Goal: Information Seeking & Learning: Learn about a topic

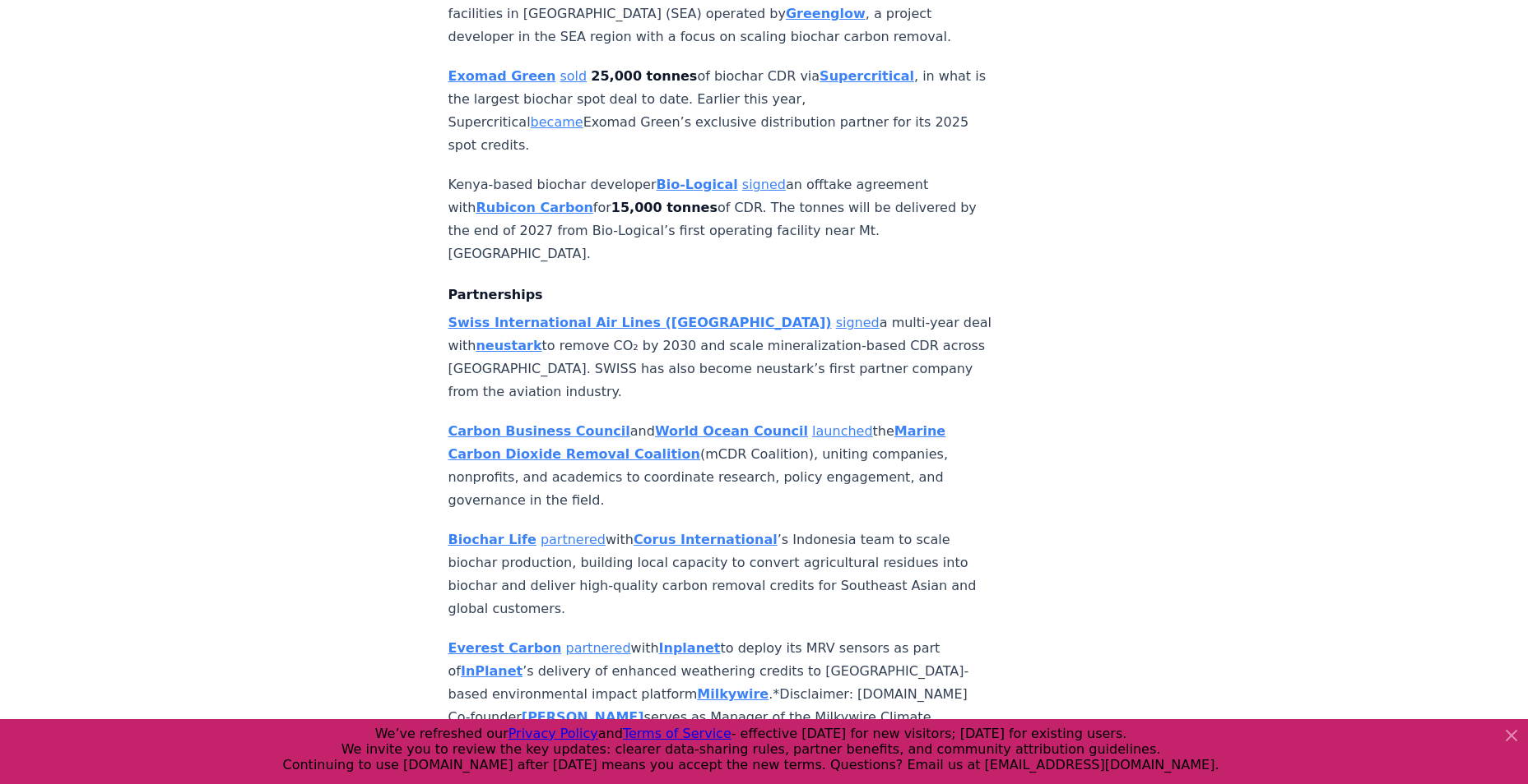
scroll to position [1562, 0]
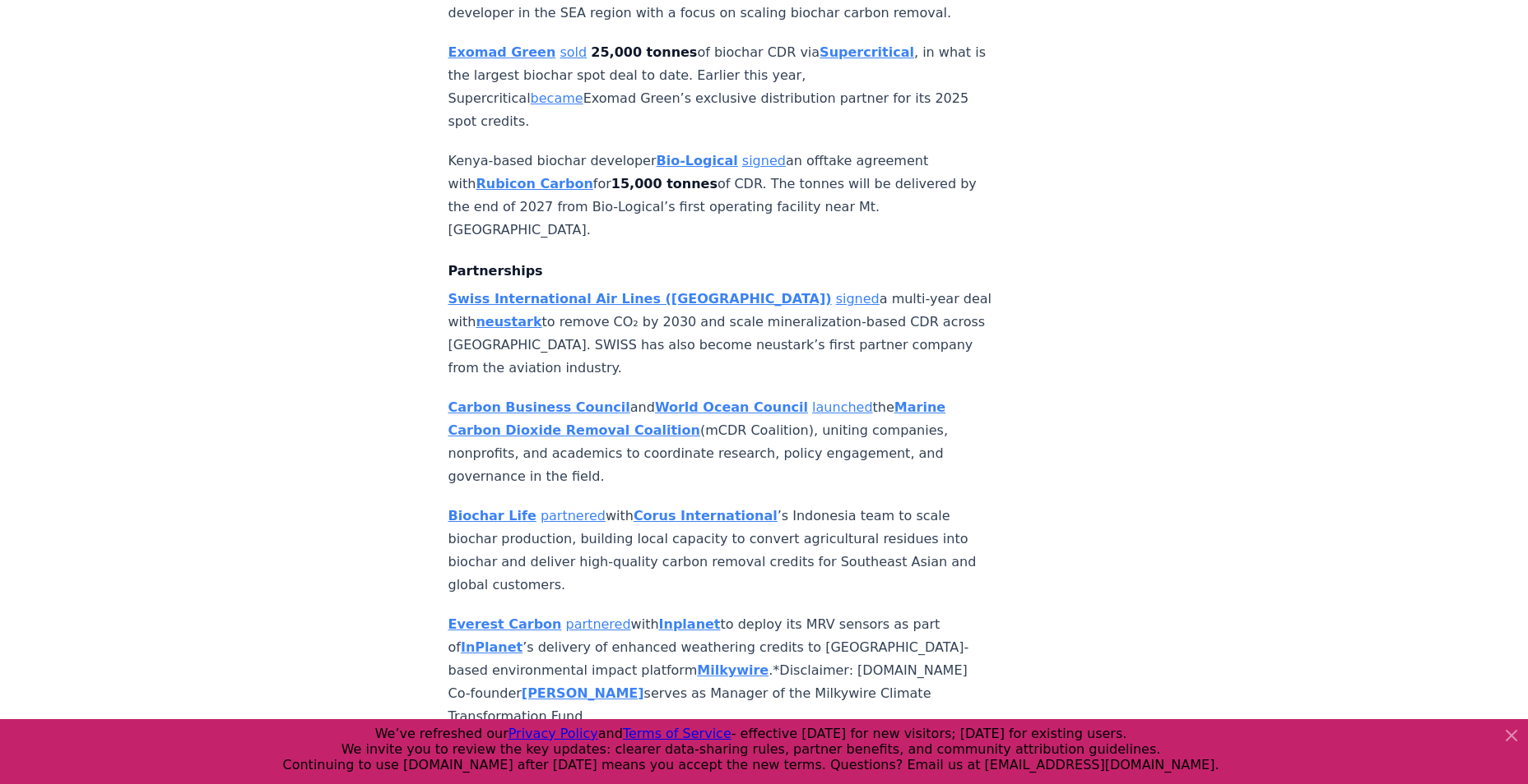
click at [612, 399] on strong "Marine Carbon Dioxide Removal Coalition" at bounding box center [697, 418] width 497 height 38
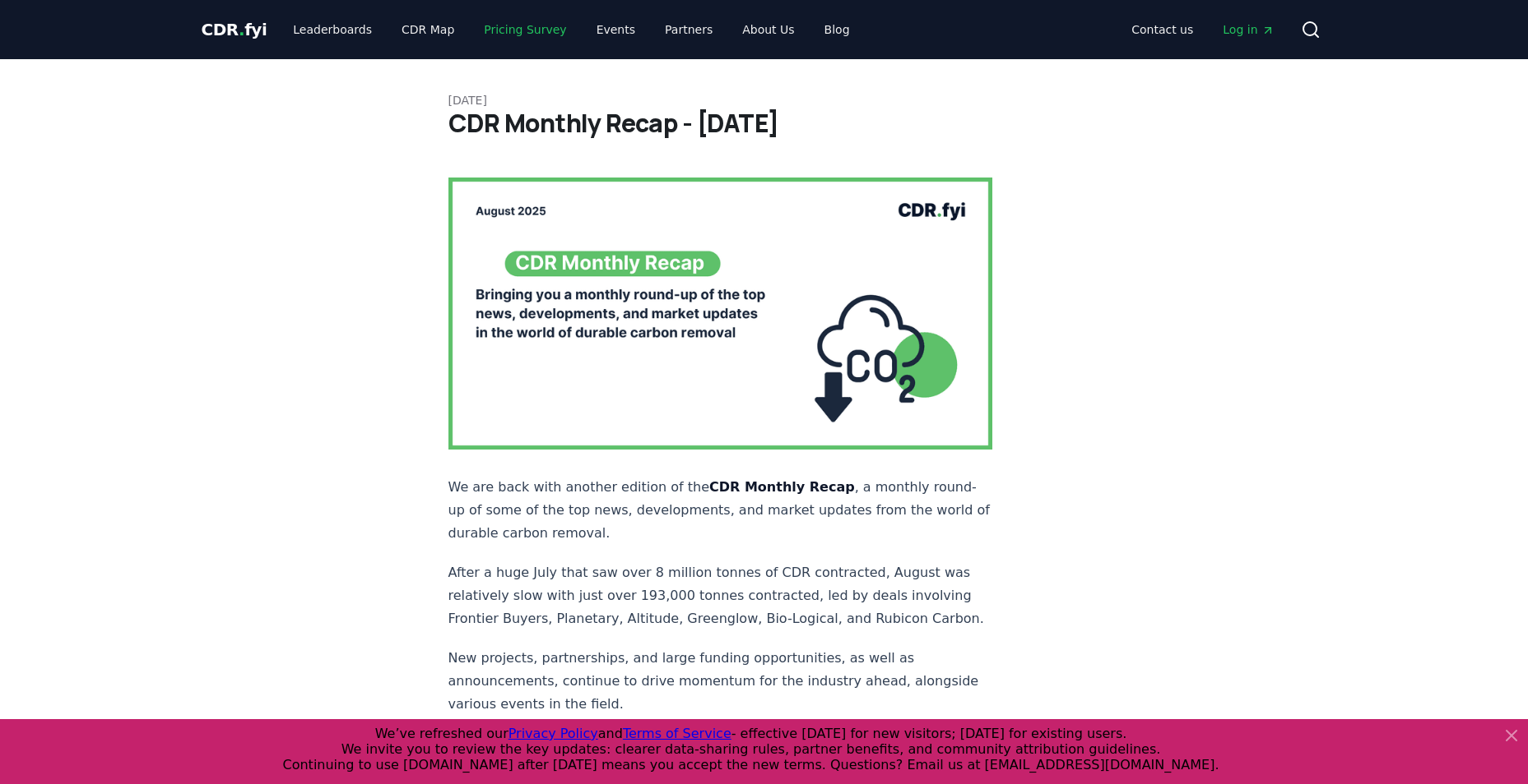
click at [534, 29] on link "Pricing Survey" at bounding box center [524, 29] width 108 height 30
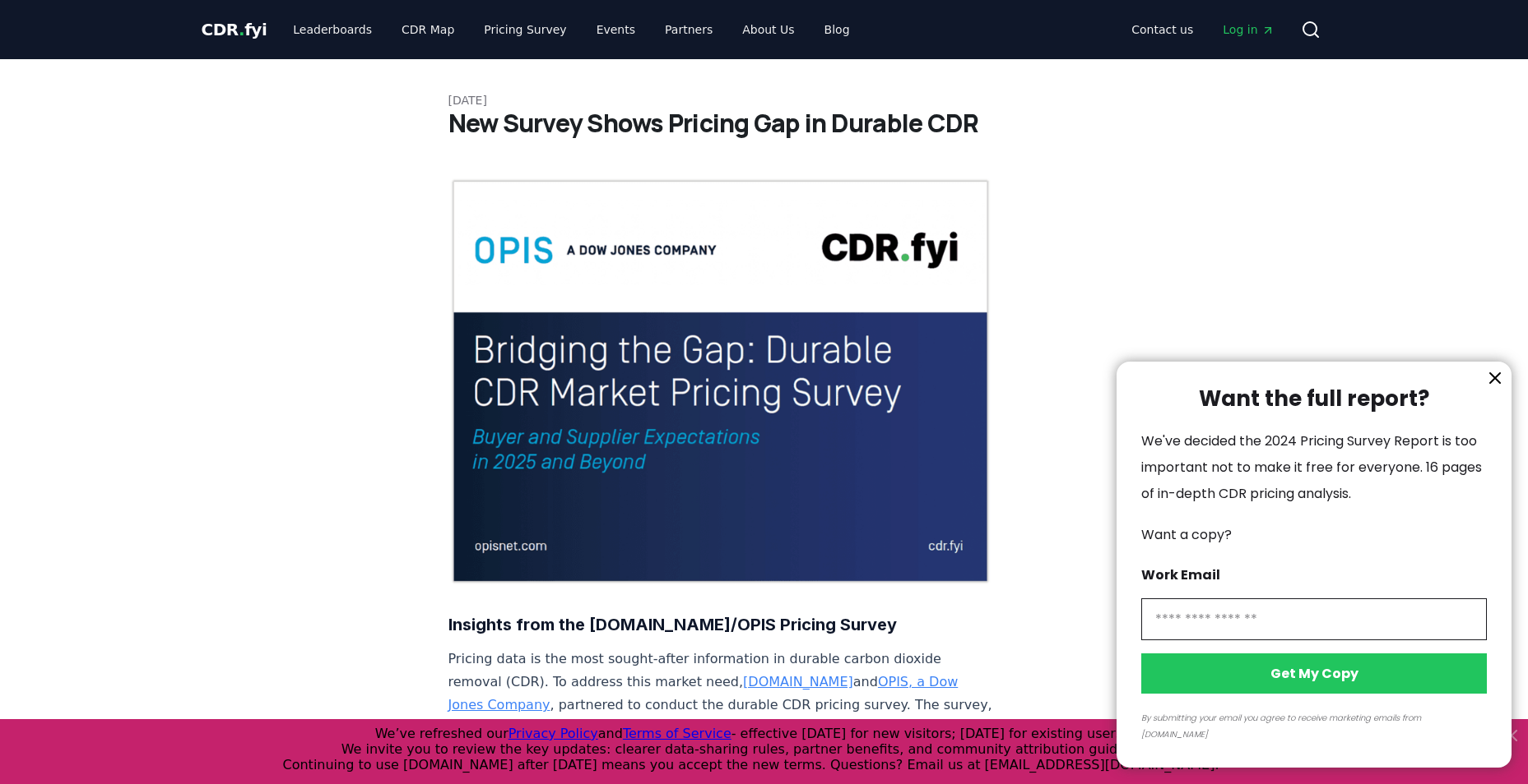
click at [307, 34] on div at bounding box center [764, 392] width 1528 height 784
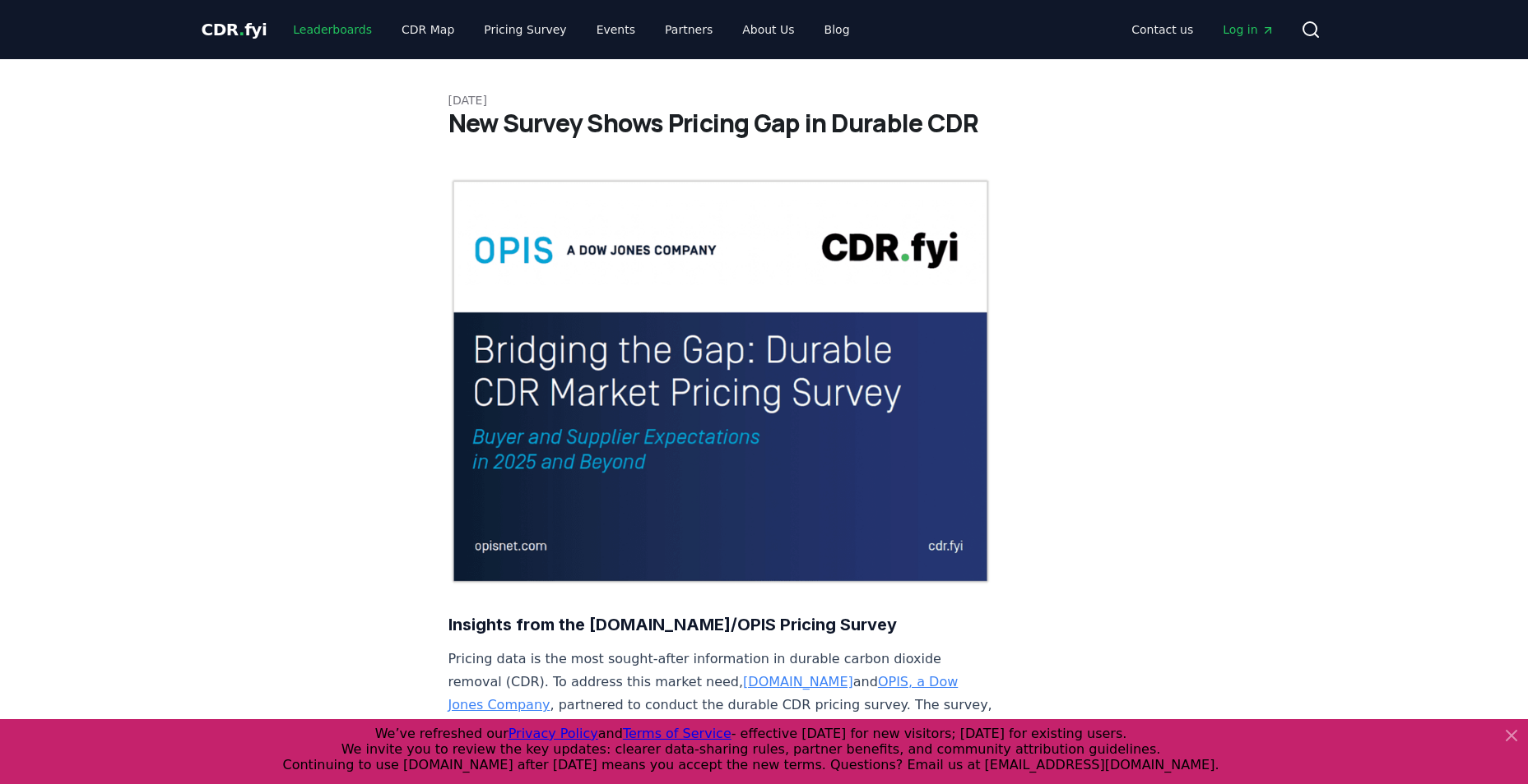
click at [327, 24] on link "Leaderboards" at bounding box center [332, 29] width 106 height 30
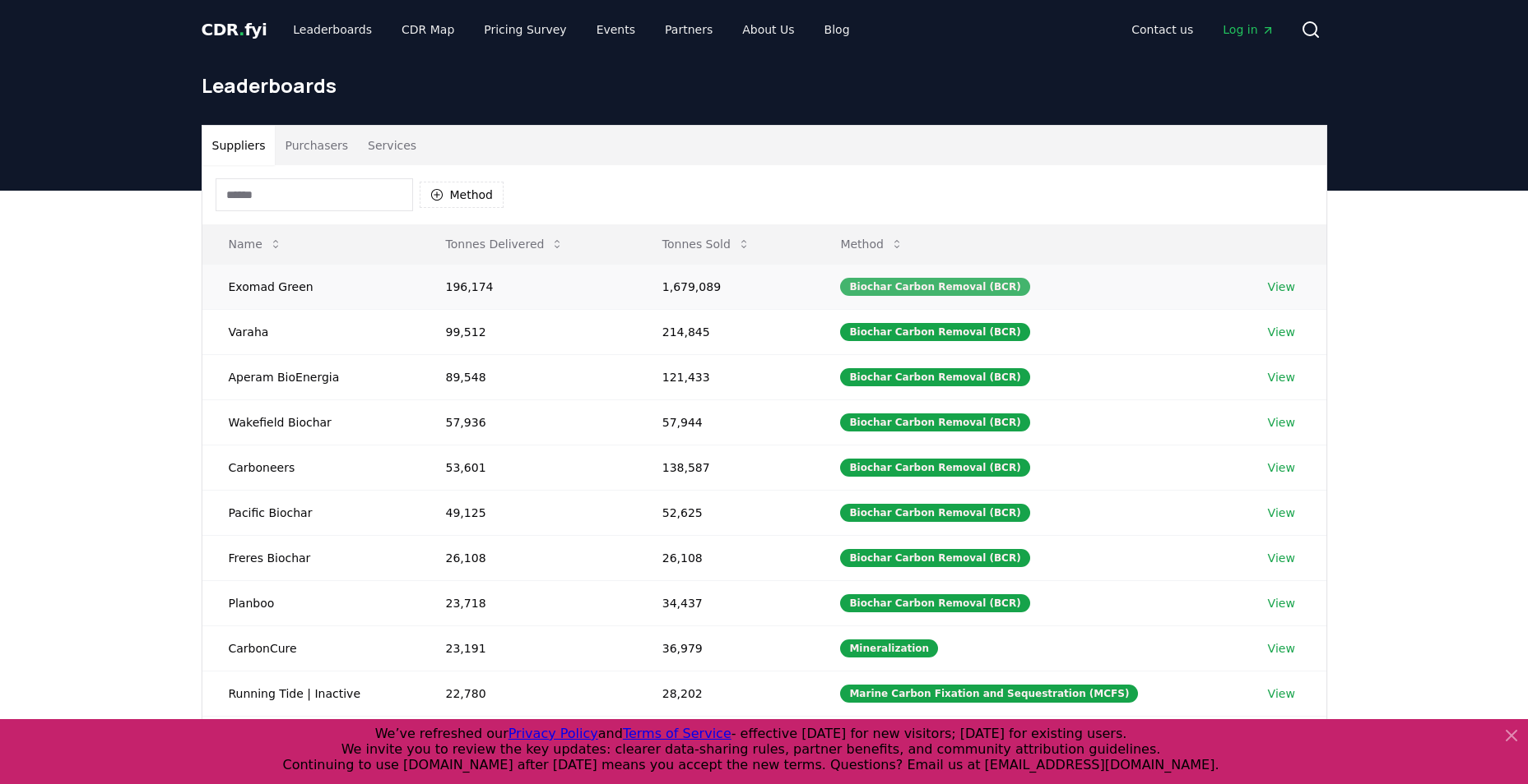
click at [967, 286] on div "Biochar Carbon Removal (BCR)" at bounding box center [934, 286] width 189 height 18
click at [891, 242] on button "Method" at bounding box center [871, 244] width 89 height 33
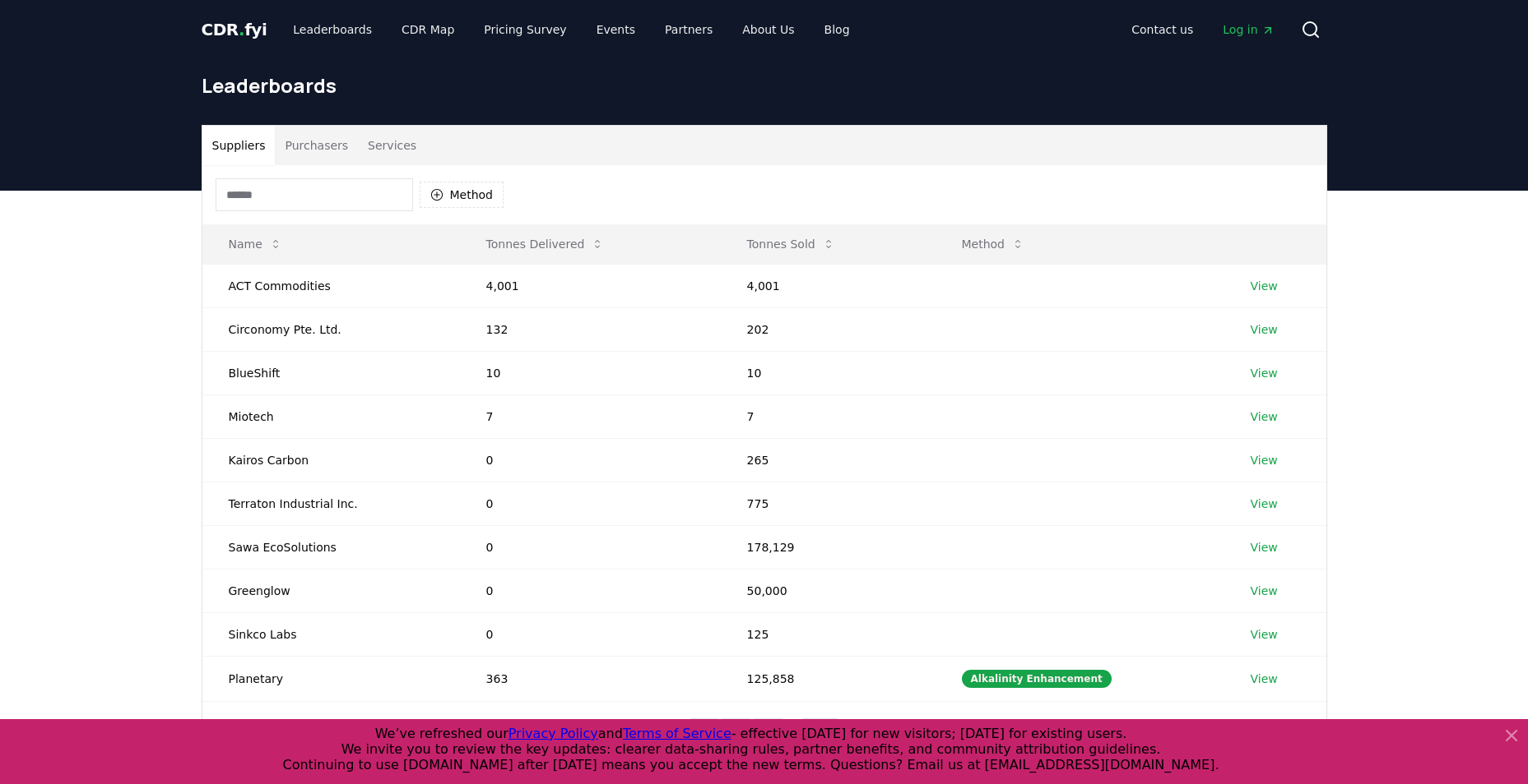
click at [249, 194] on input at bounding box center [314, 195] width 198 height 33
click at [508, 199] on div "Method" at bounding box center [764, 195] width 1123 height 60
click at [471, 203] on button "Method" at bounding box center [462, 194] width 84 height 26
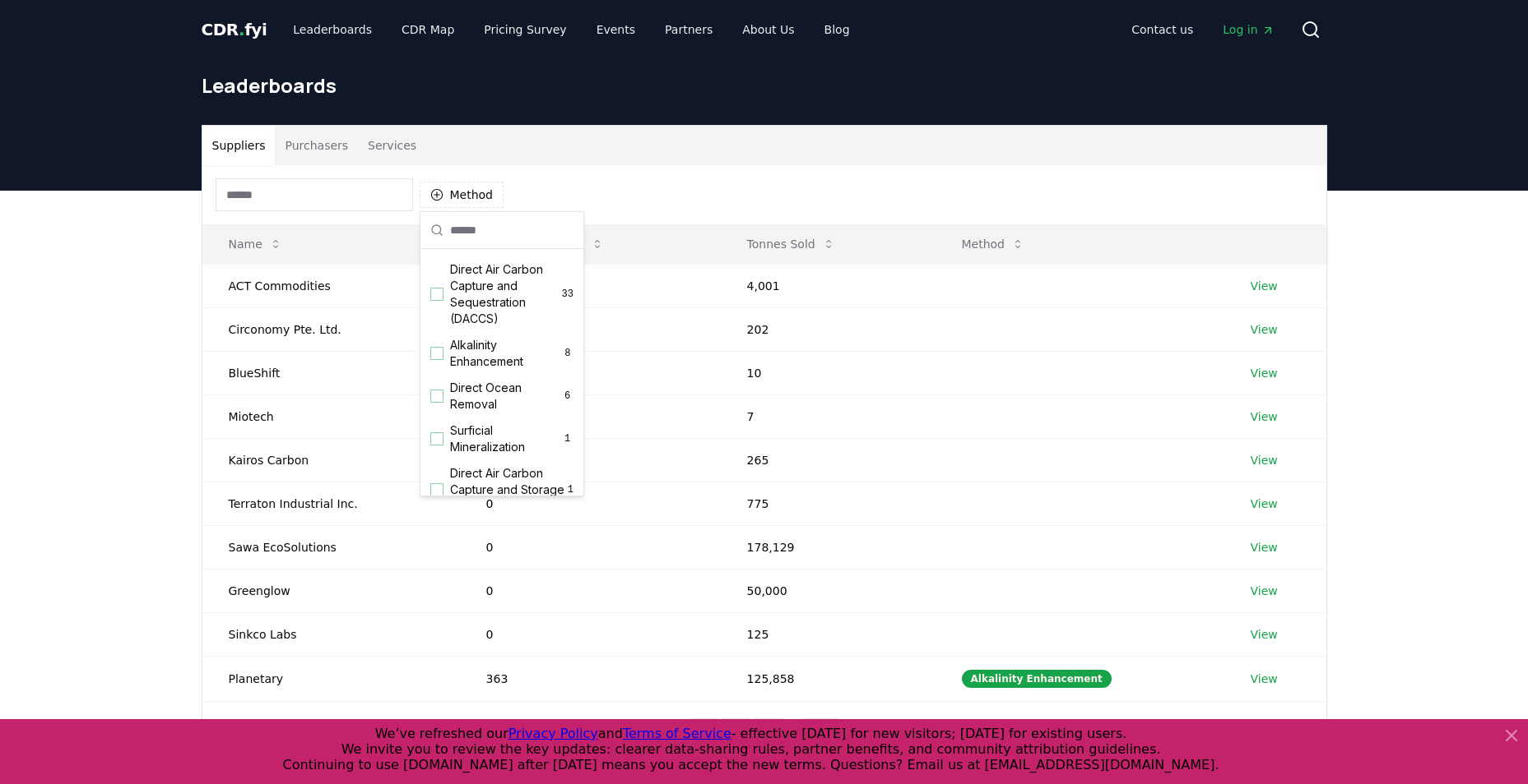
scroll to position [411, 0]
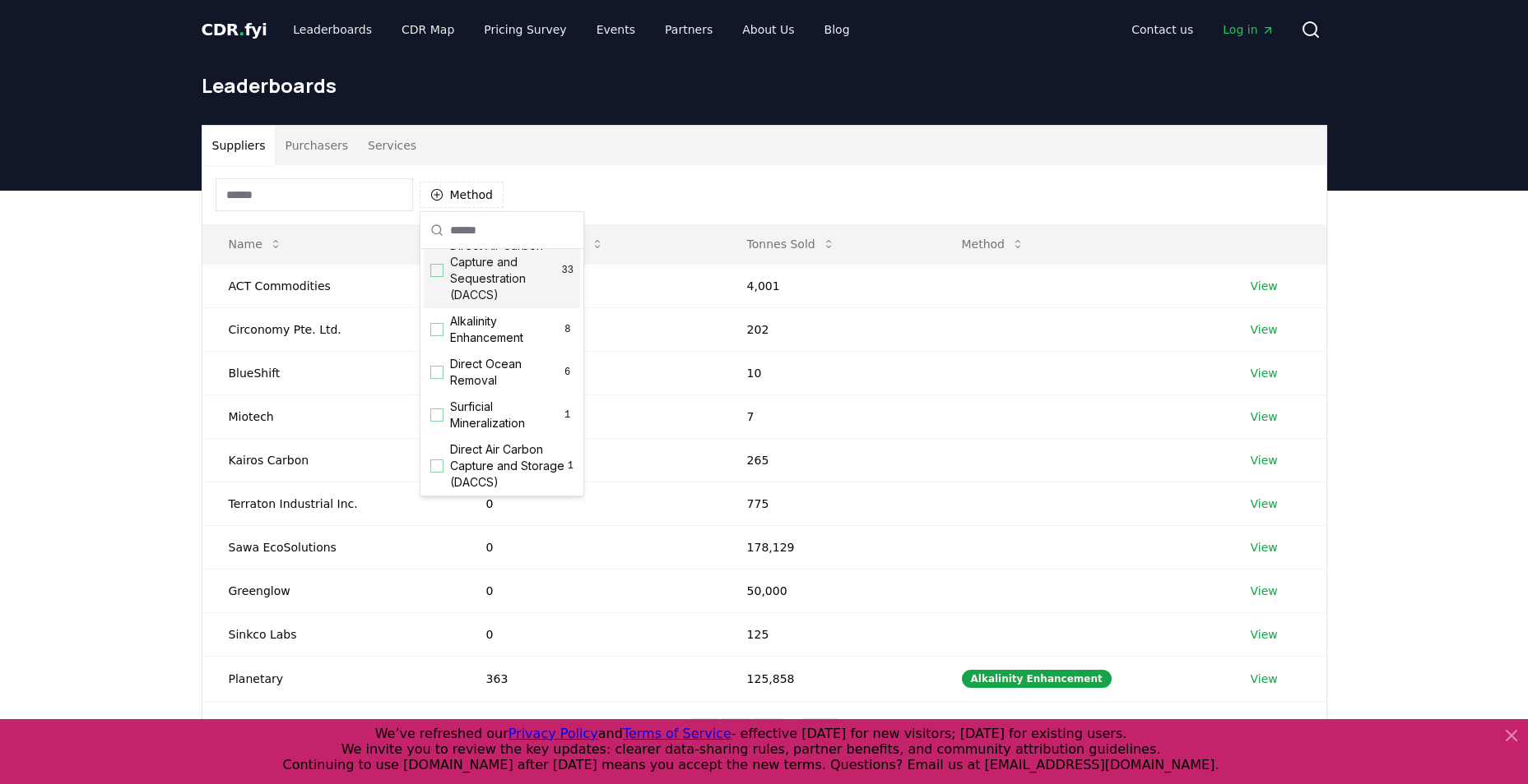
click at [438, 278] on div "Suggestions" at bounding box center [436, 270] width 13 height 13
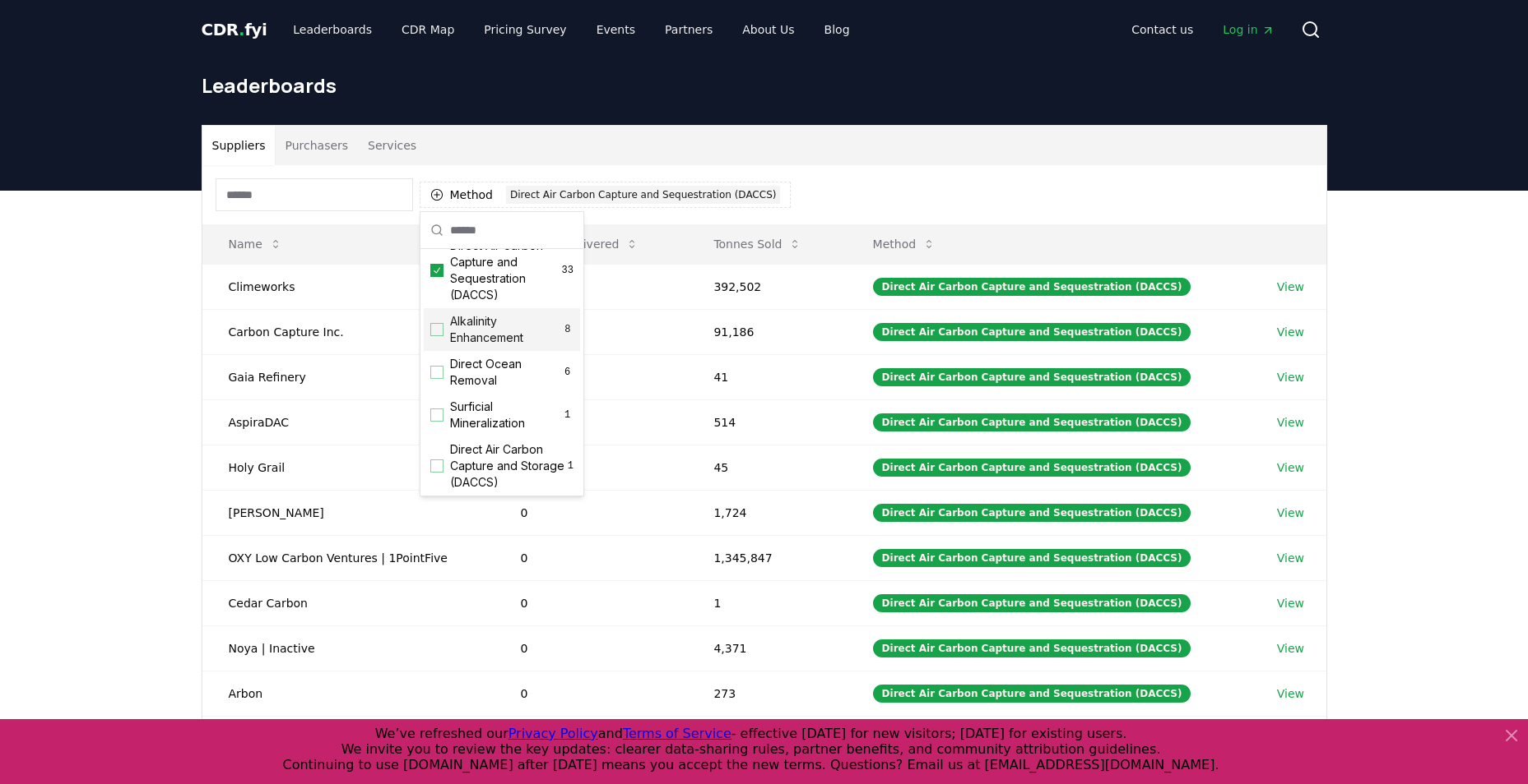
click at [1011, 179] on div "Method 1 Direct Air Carbon Capture and Sequestration (DACCS)" at bounding box center [764, 195] width 1123 height 60
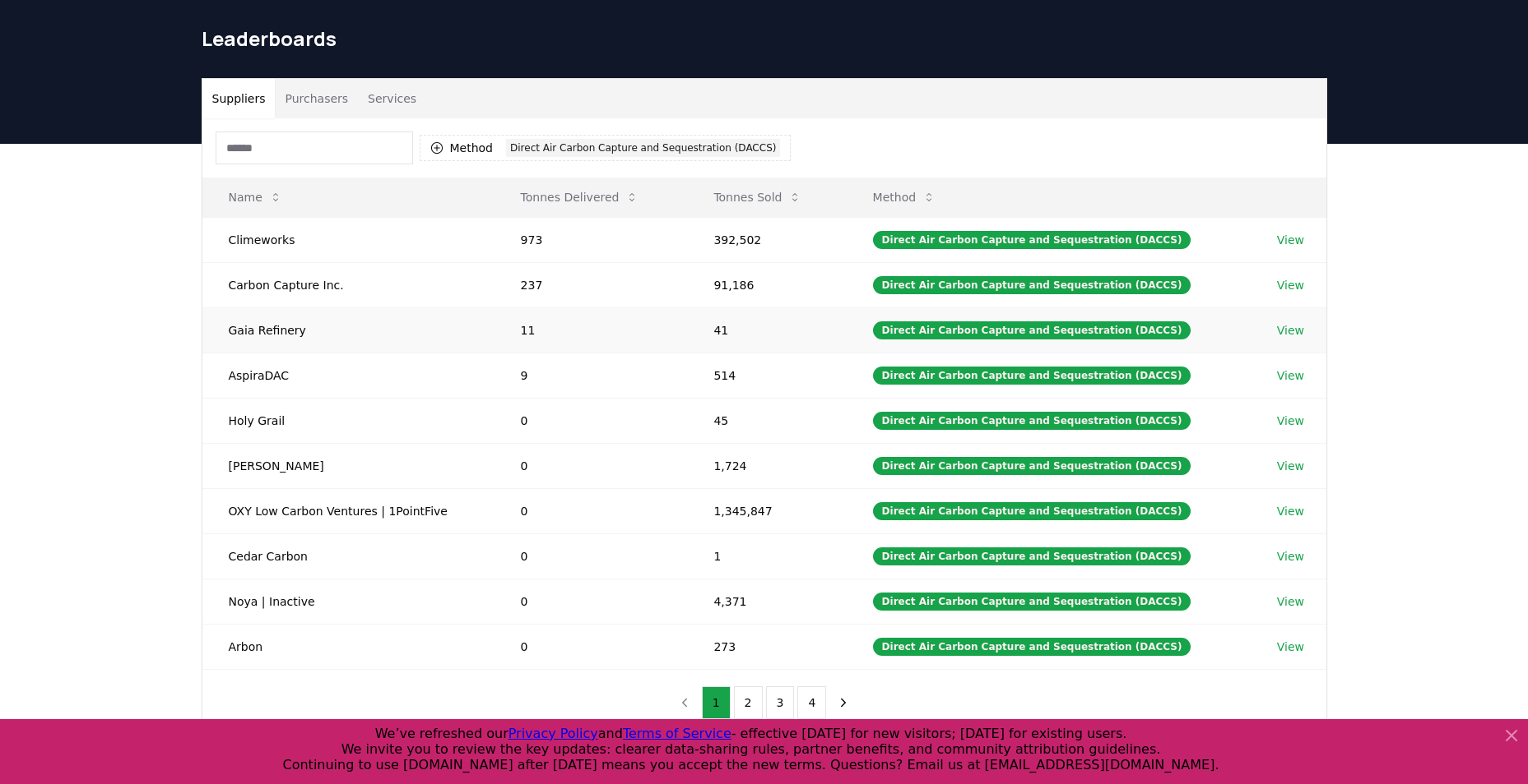
scroll to position [83, 0]
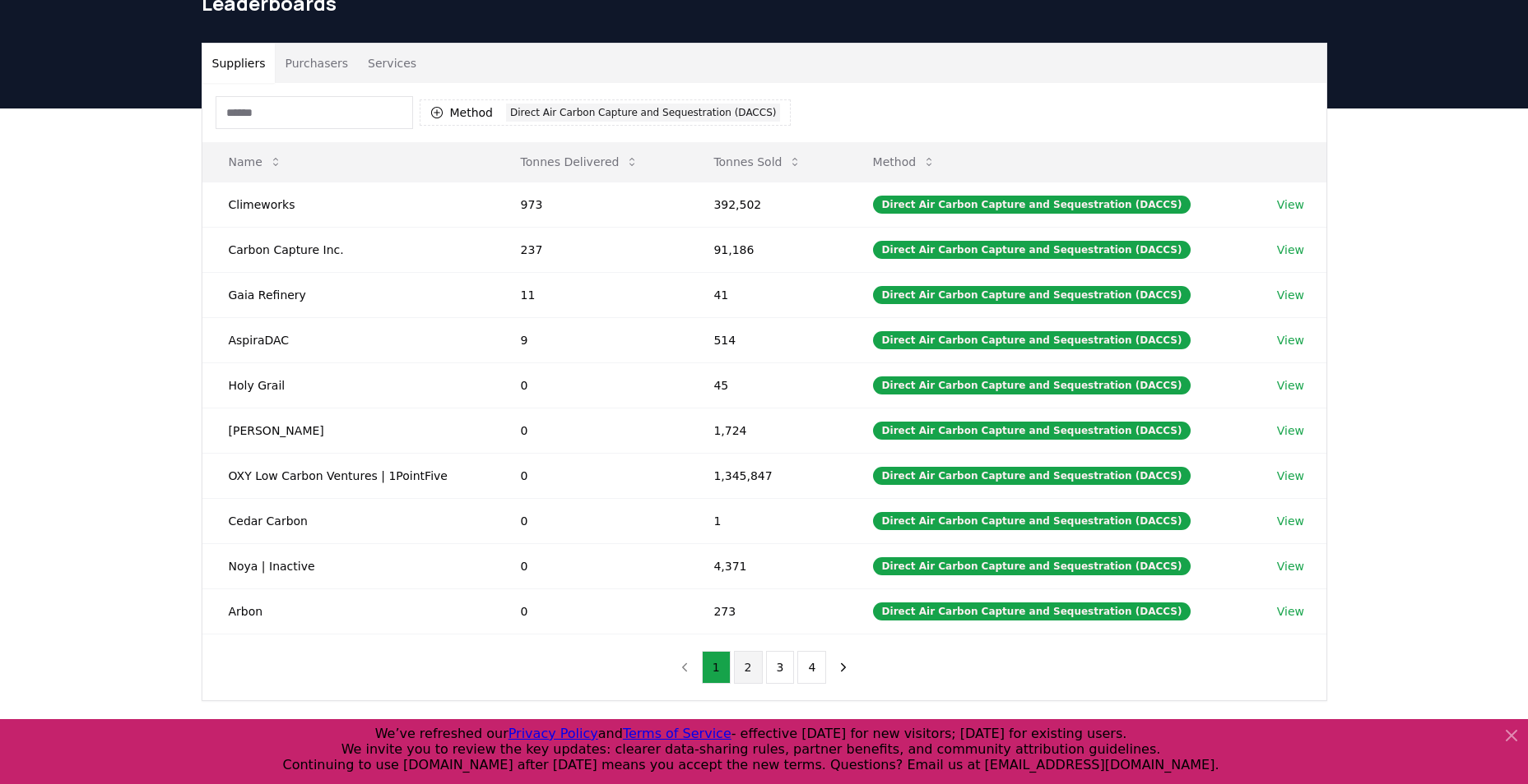
click at [752, 671] on button "2" at bounding box center [749, 667] width 29 height 33
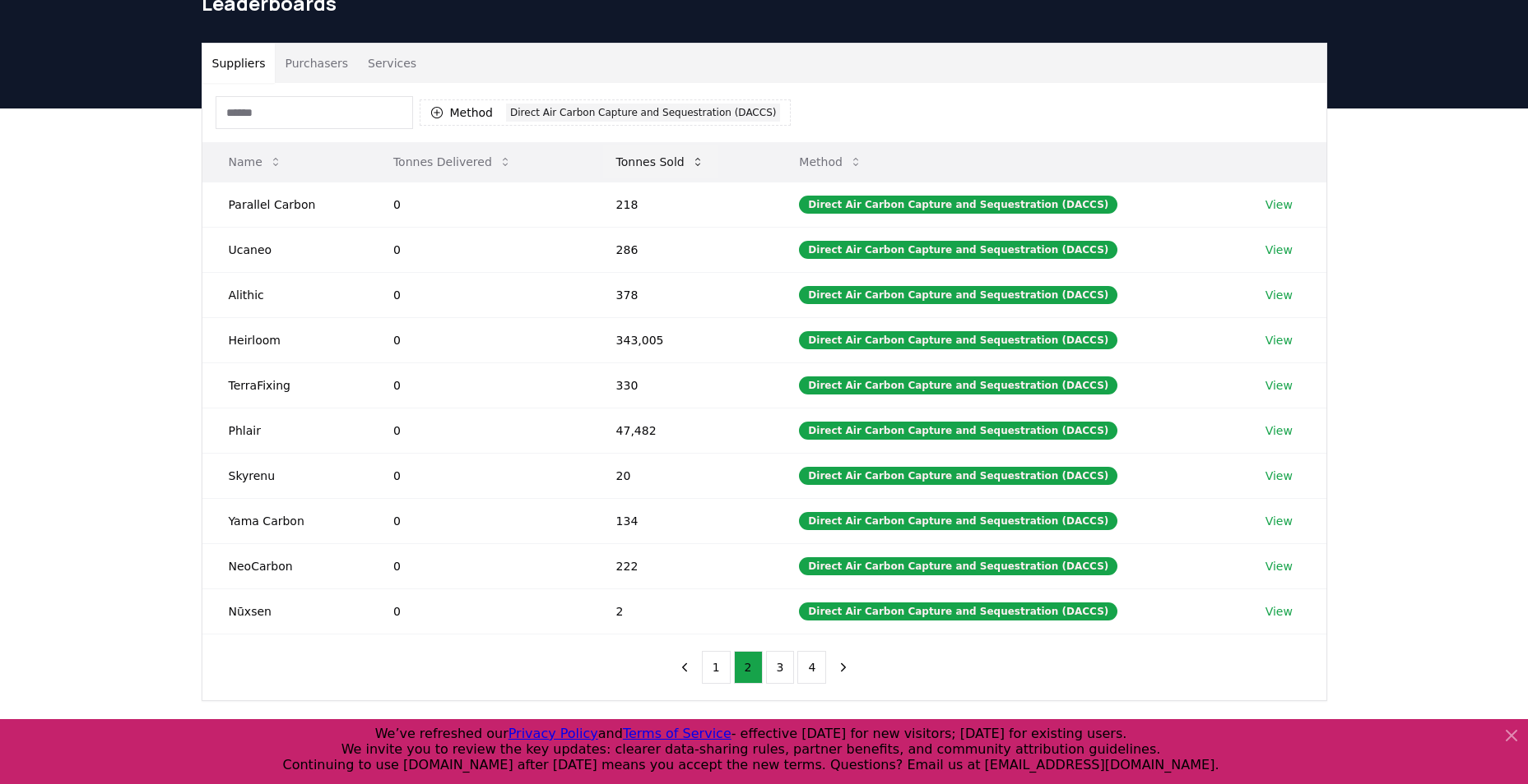
click at [686, 159] on button "Tonnes Sold" at bounding box center [660, 162] width 114 height 33
click at [686, 169] on button "Tonnes Sold" at bounding box center [660, 162] width 114 height 33
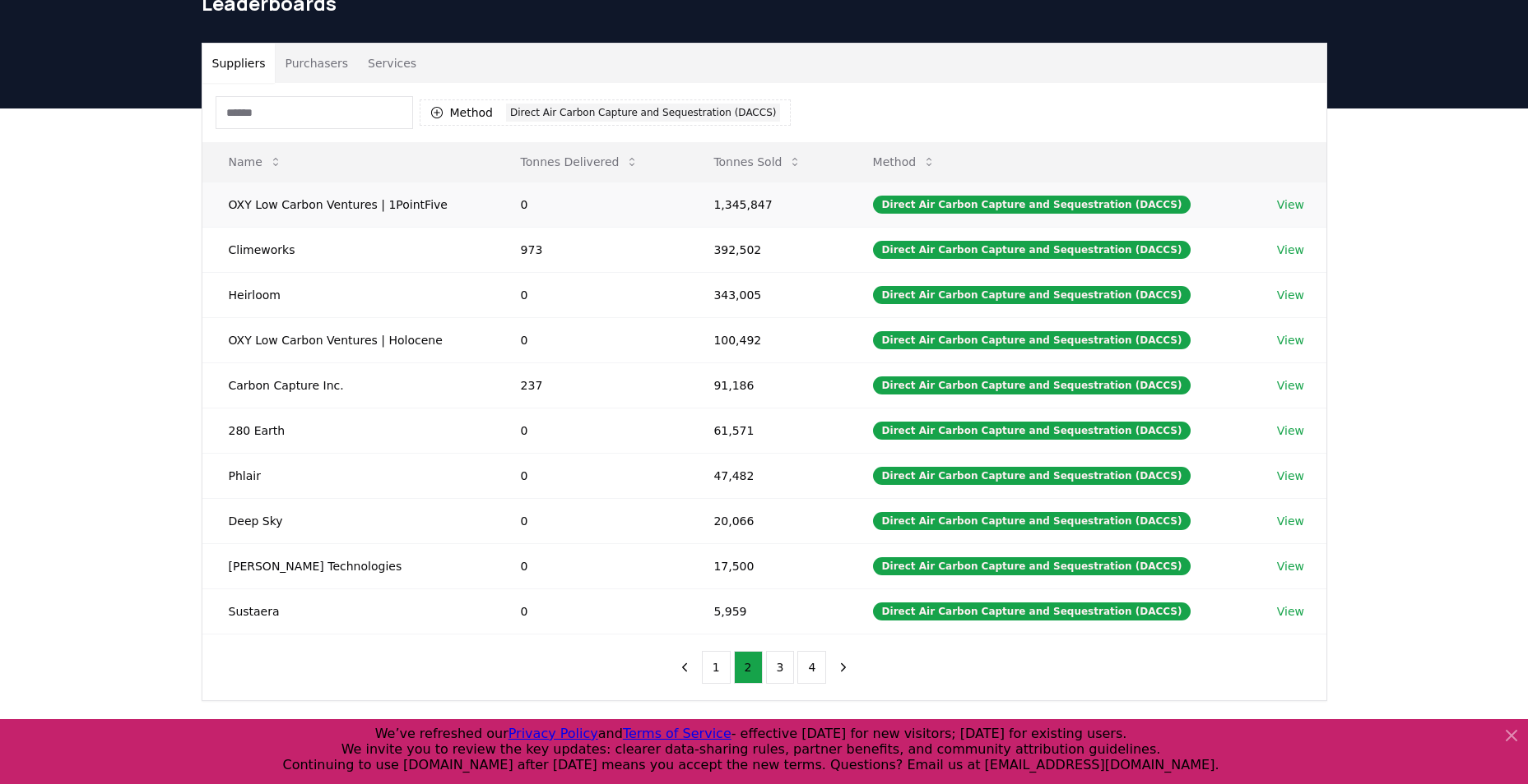
scroll to position [164, 0]
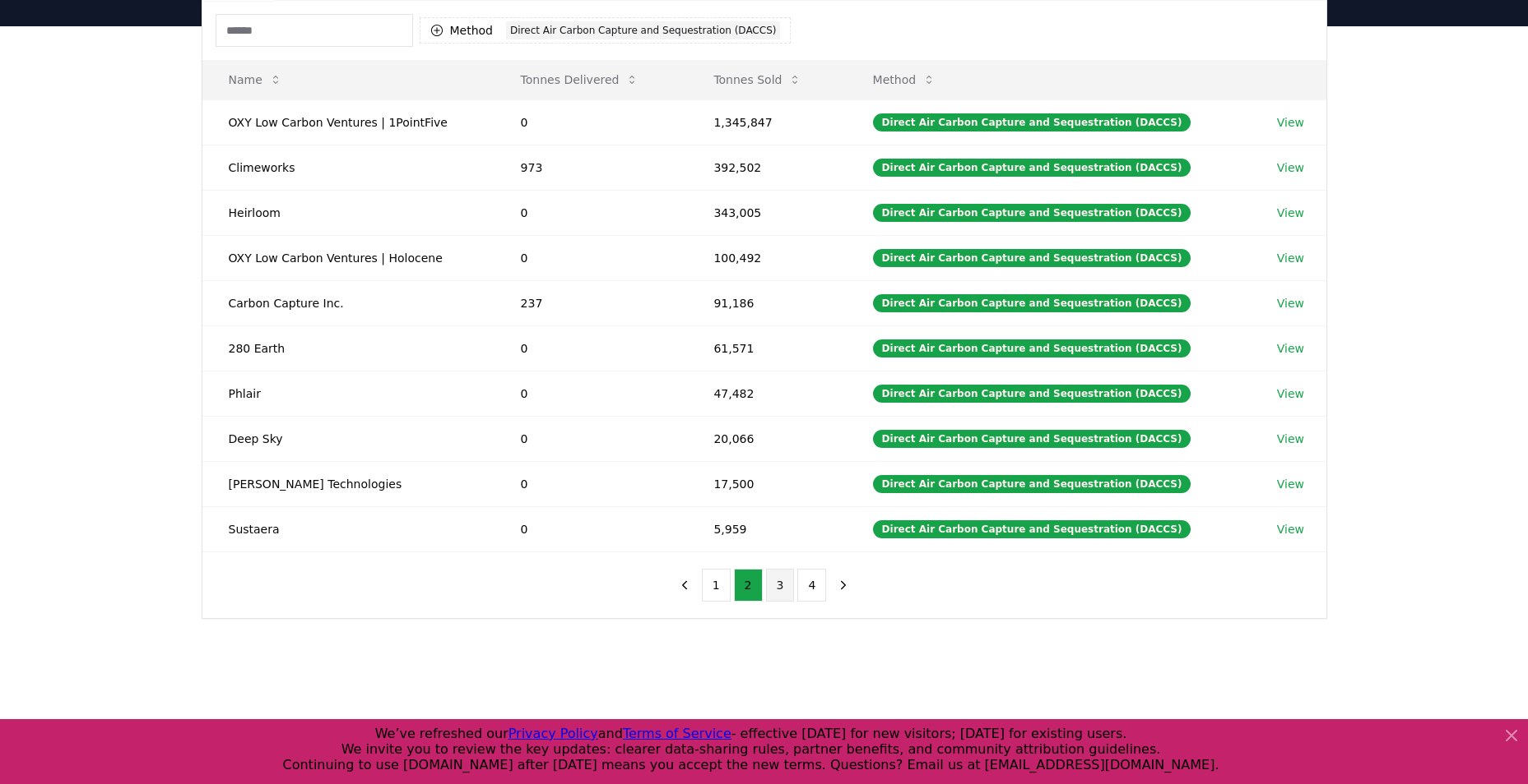
click at [774, 592] on button "3" at bounding box center [780, 585] width 29 height 33
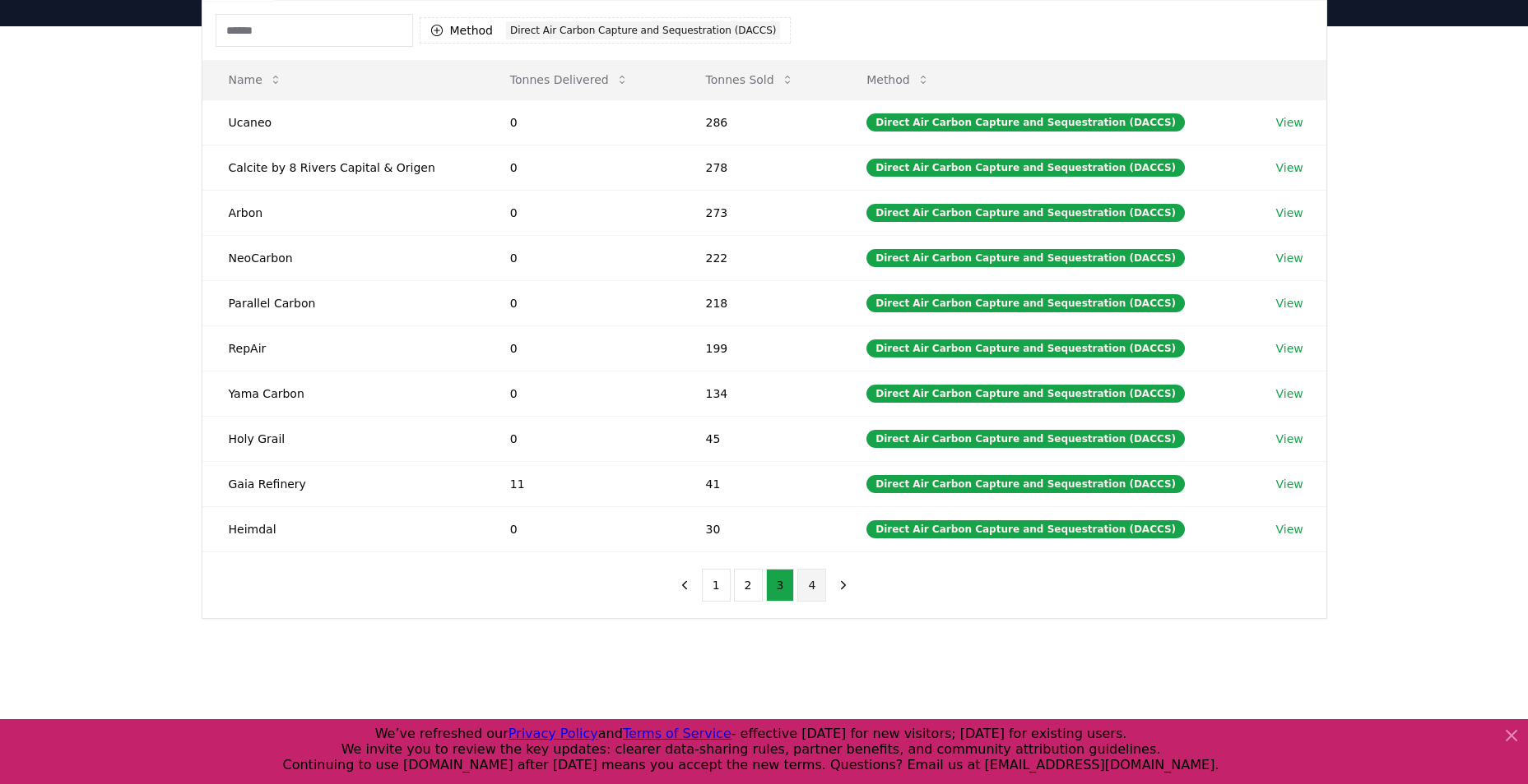
click at [815, 590] on button "4" at bounding box center [812, 585] width 29 height 33
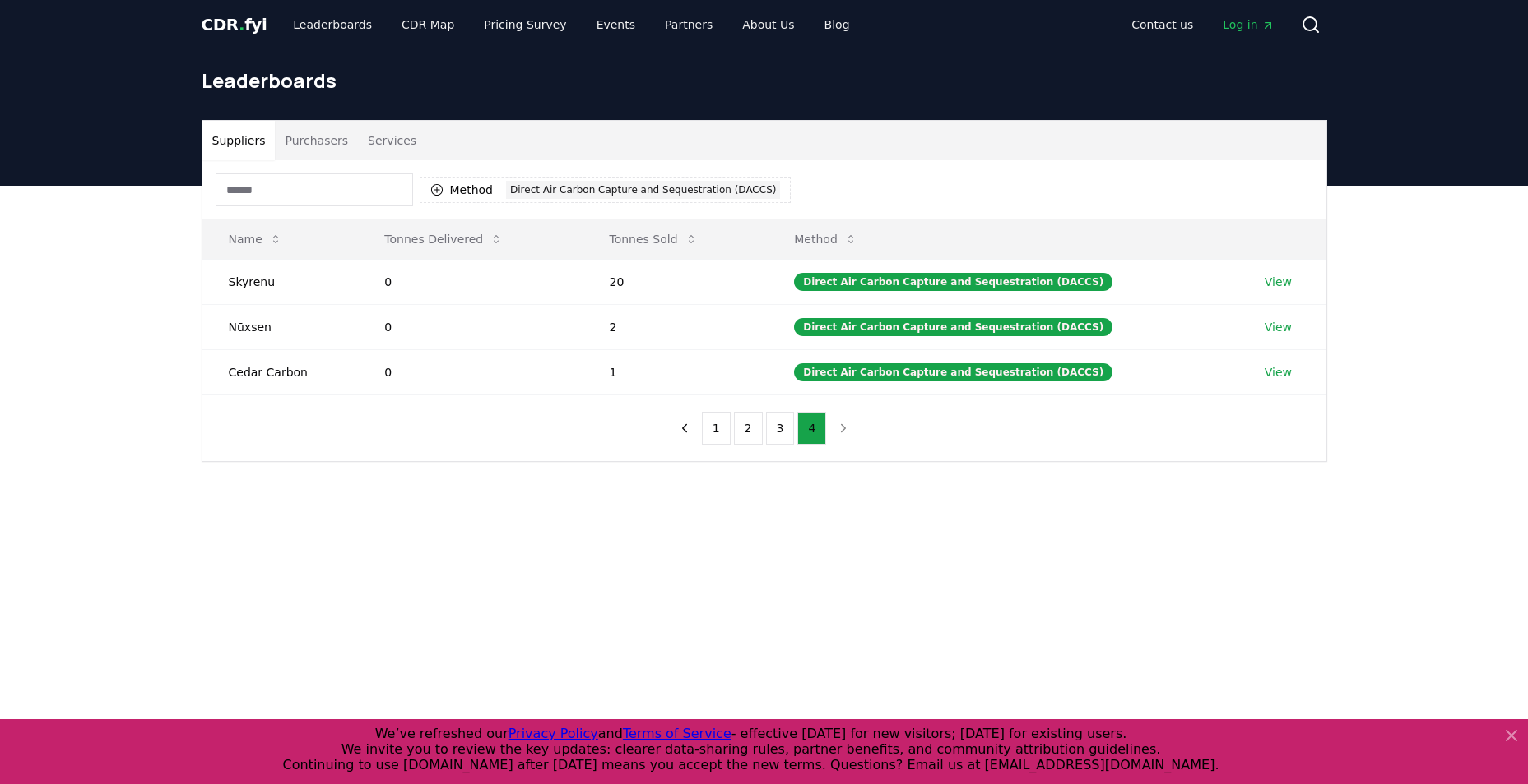
scroll to position [0, 0]
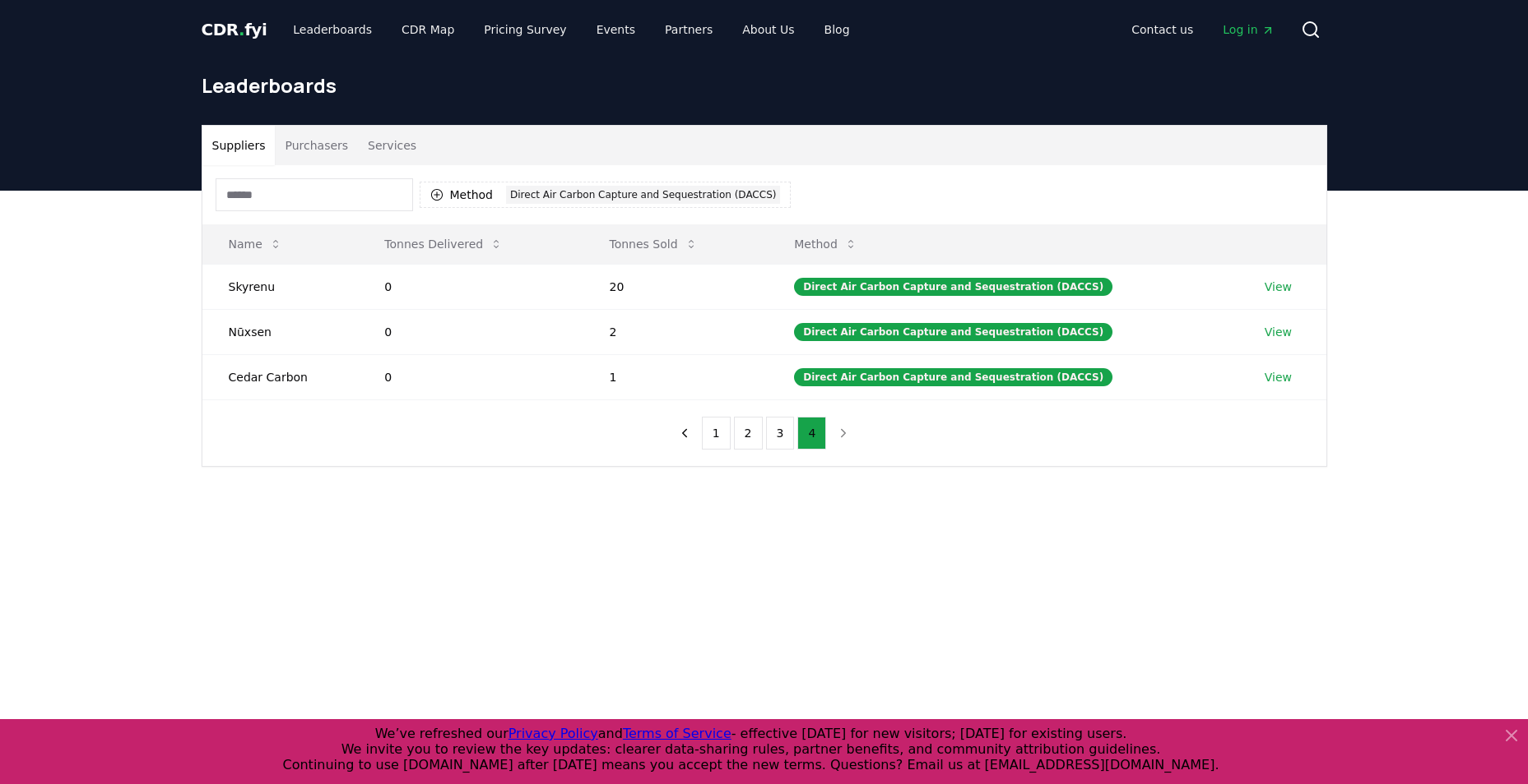
click at [224, 31] on span "CDR . fyi" at bounding box center [234, 29] width 66 height 20
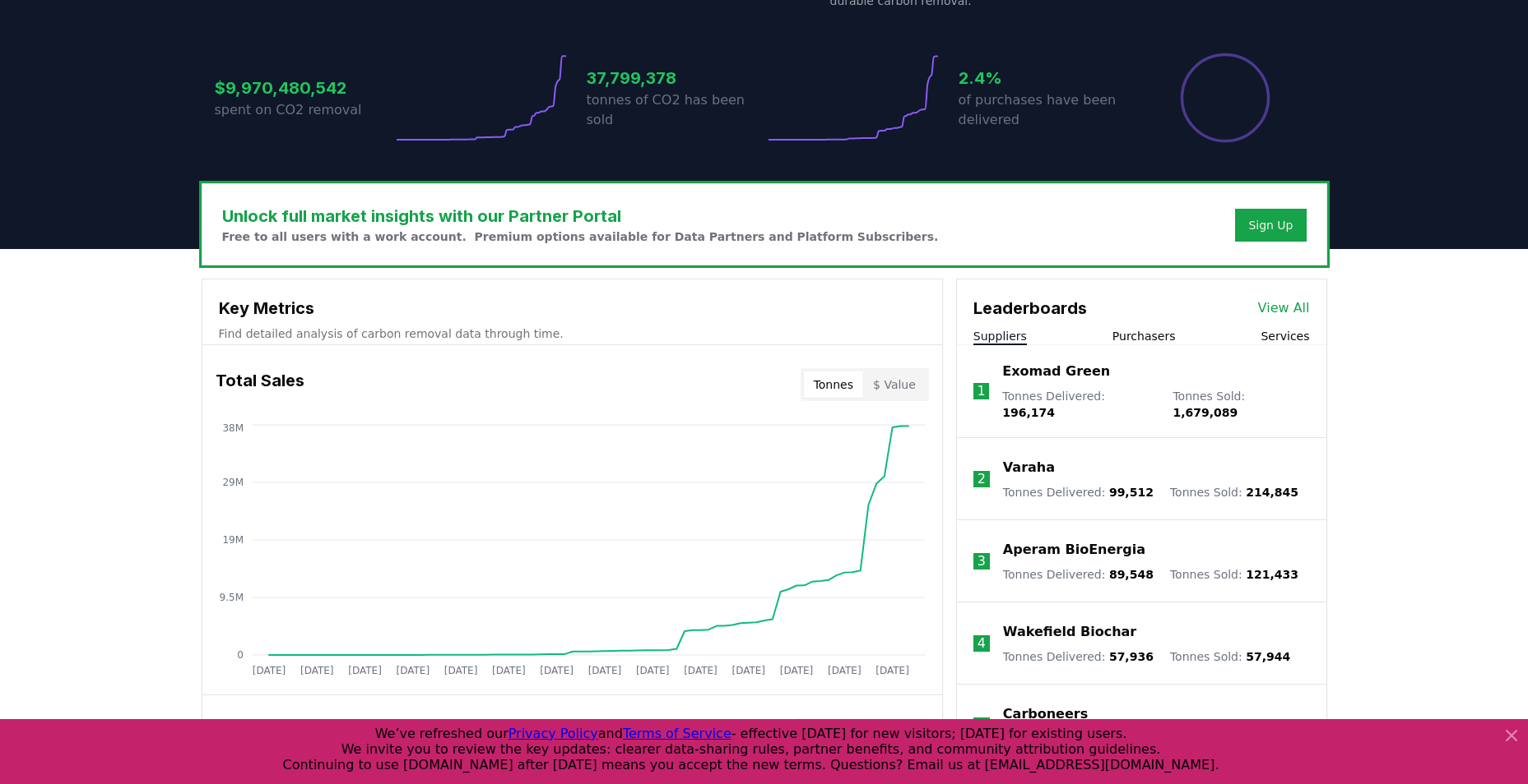
scroll to position [411, 0]
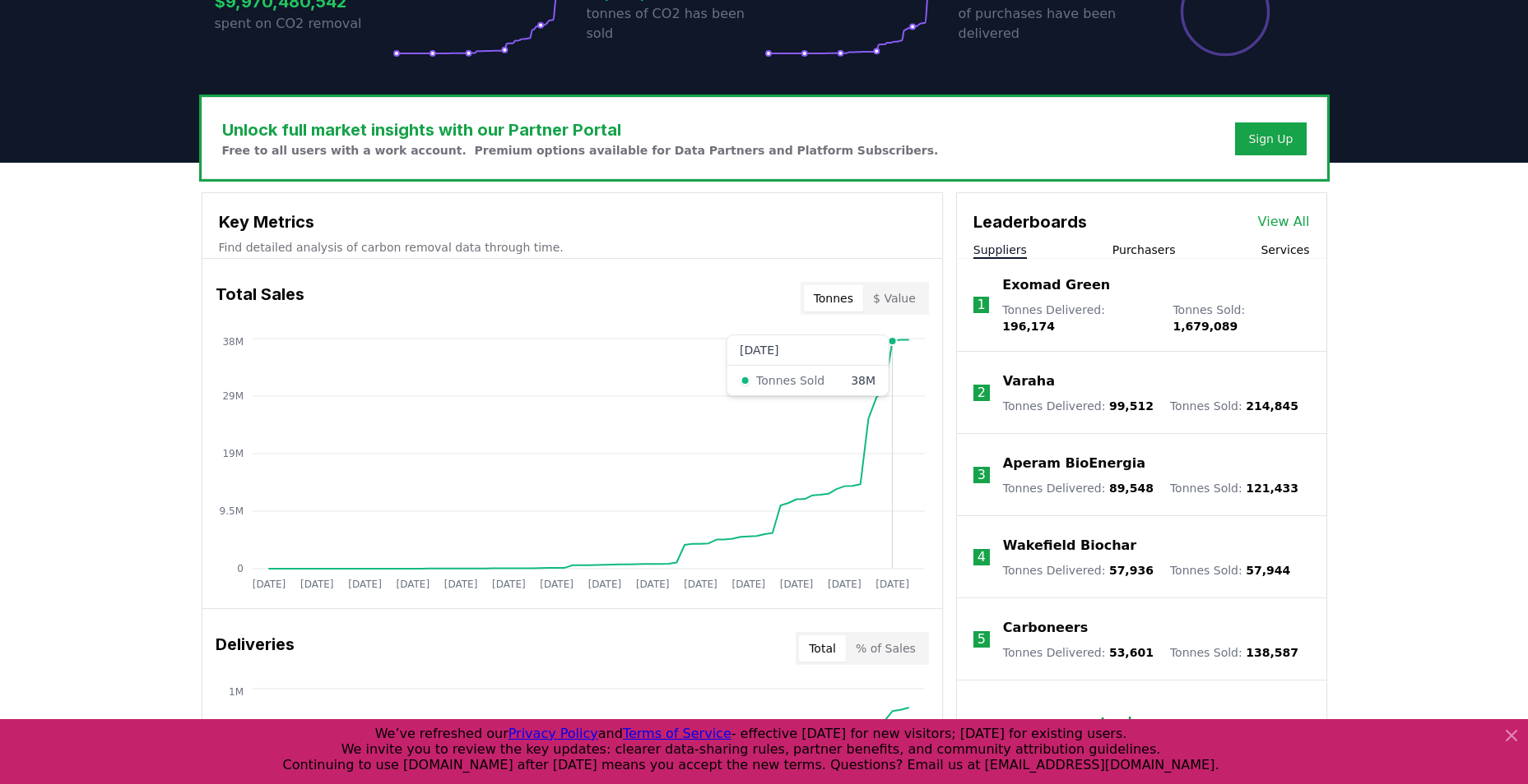
click at [893, 400] on icon "[DATE] [DATE] [DATE] [DATE] [DATE] [DATE] [DATE] [DATE] [DATE] [DATE] [DATE] [D…" at bounding box center [566, 466] width 727 height 263
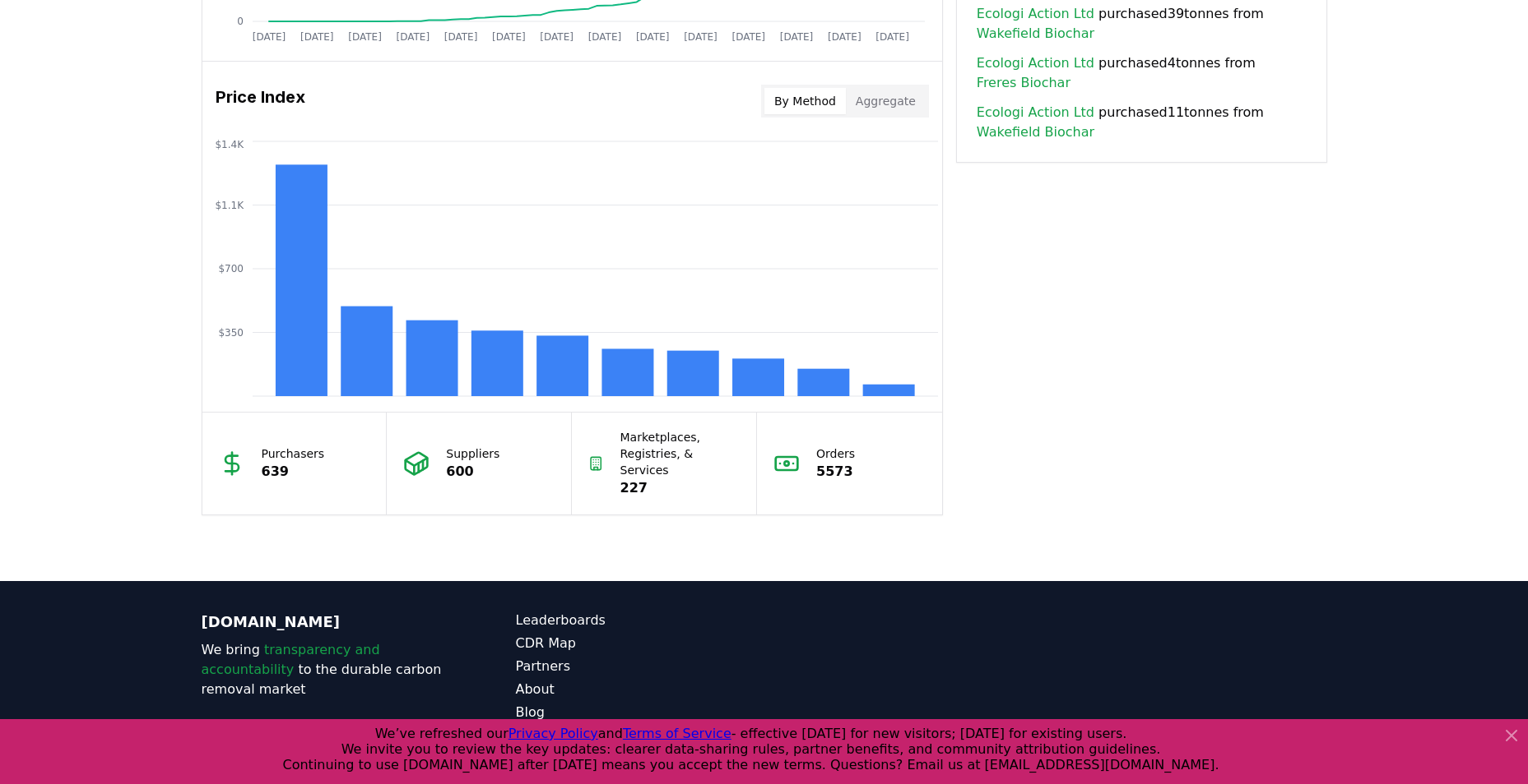
scroll to position [1315, 0]
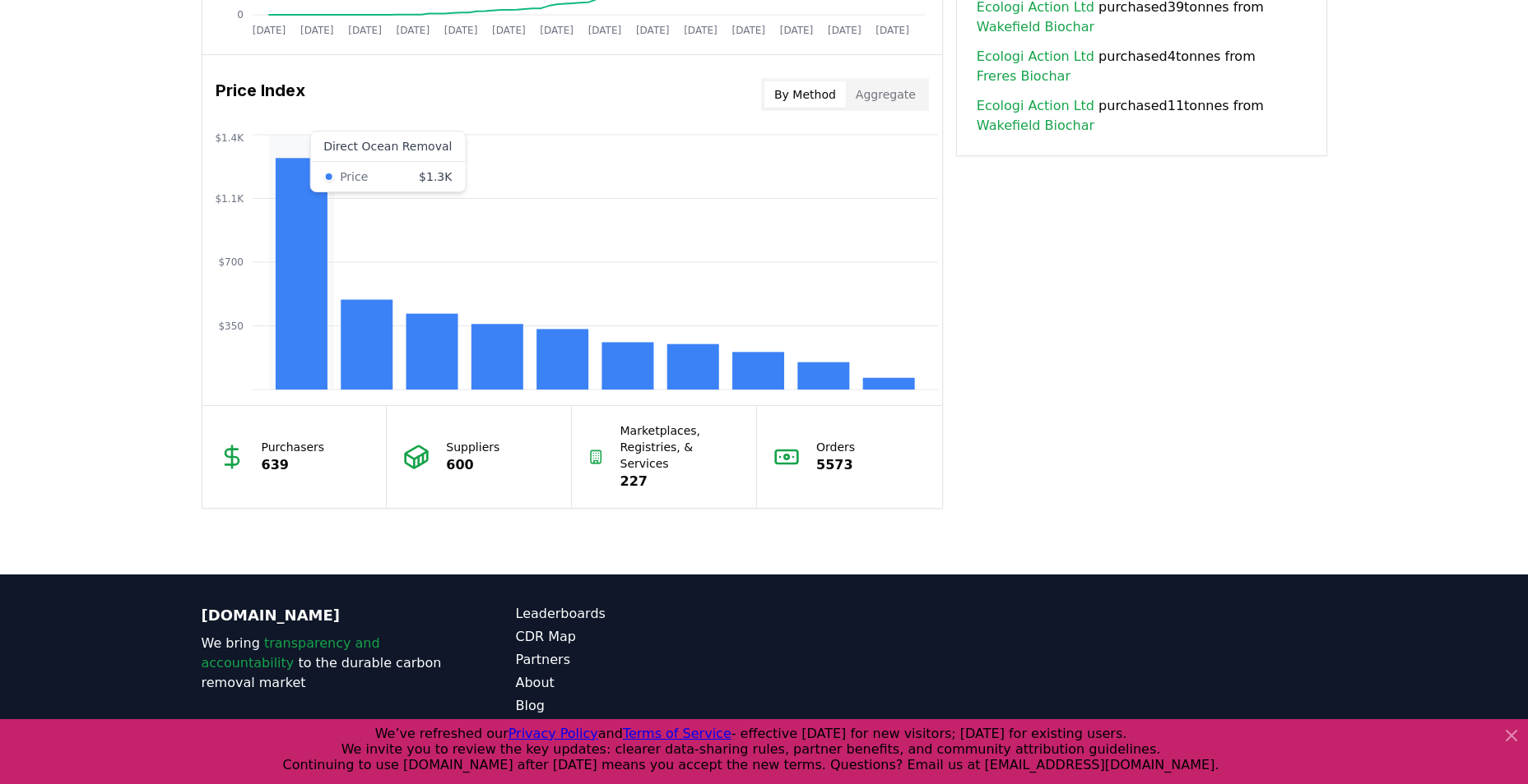
click at [317, 282] on rect at bounding box center [301, 273] width 52 height 232
click at [314, 244] on rect at bounding box center [301, 273] width 52 height 232
click at [366, 342] on rect at bounding box center [366, 345] width 52 height 89
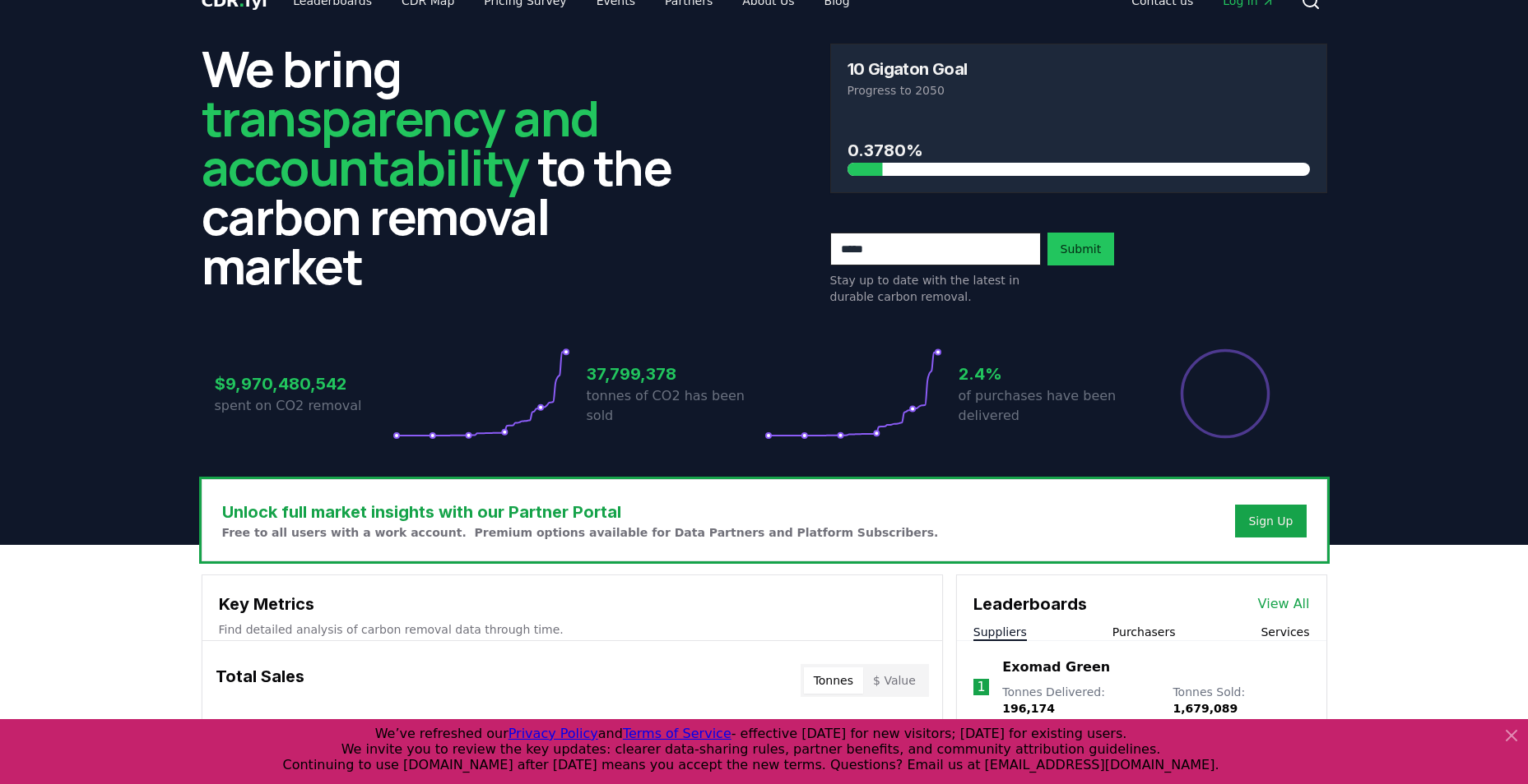
scroll to position [0, 0]
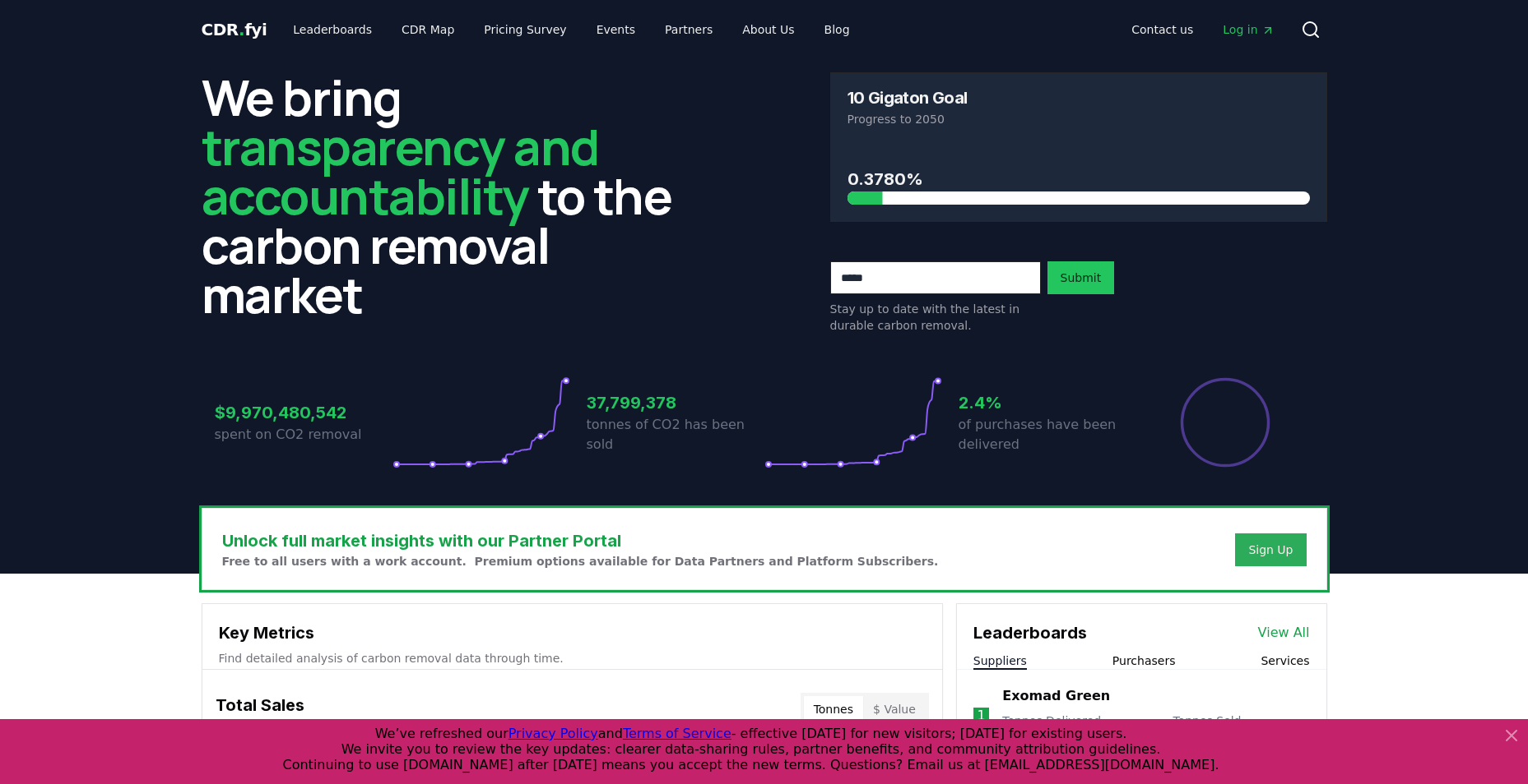
click at [1260, 547] on div "Sign Up" at bounding box center [1270, 550] width 44 height 16
click at [585, 35] on link "Events" at bounding box center [616, 29] width 65 height 30
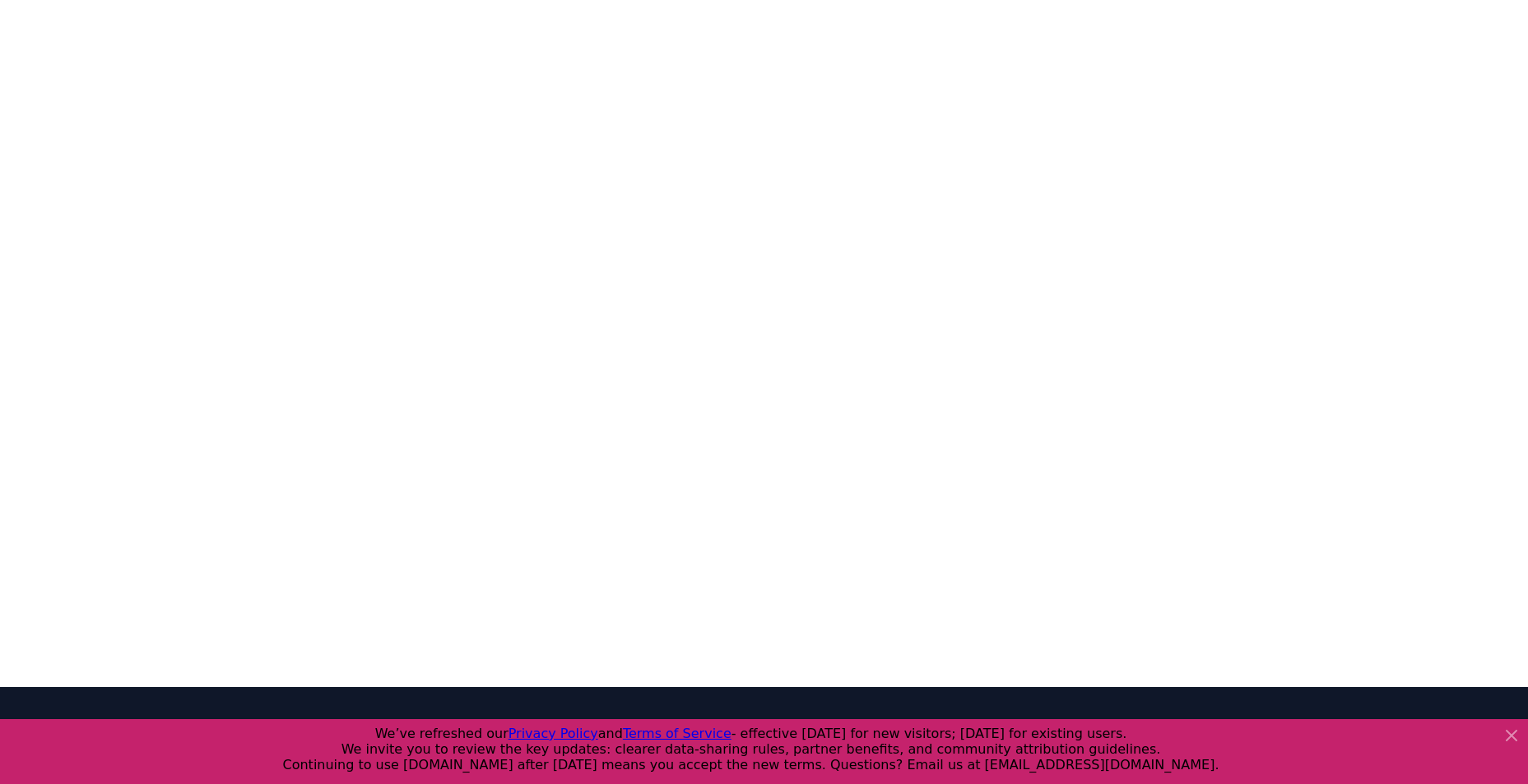
scroll to position [1973, 0]
